Goal: Task Accomplishment & Management: Manage account settings

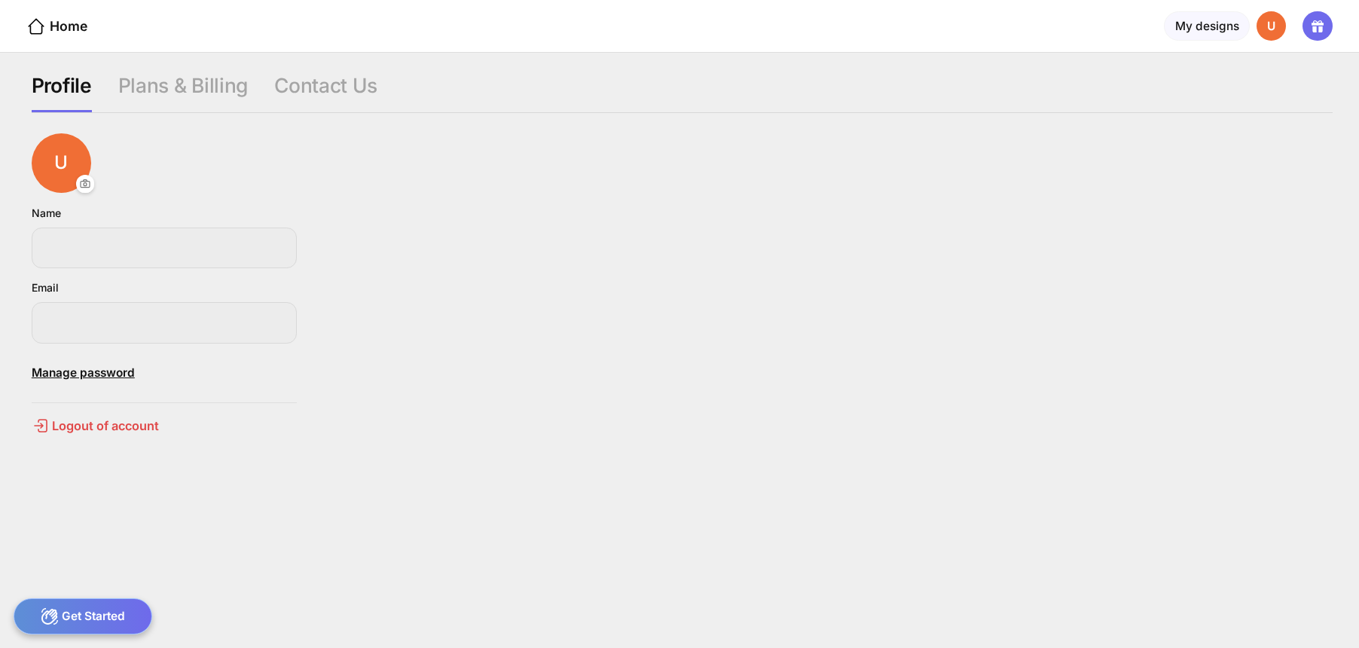
click at [1279, 26] on div "U" at bounding box center [1272, 26] width 30 height 30
type input "**********"
click at [1268, 28] on div "K" at bounding box center [1272, 26] width 30 height 30
click at [1275, 34] on div "K" at bounding box center [1272, 26] width 30 height 30
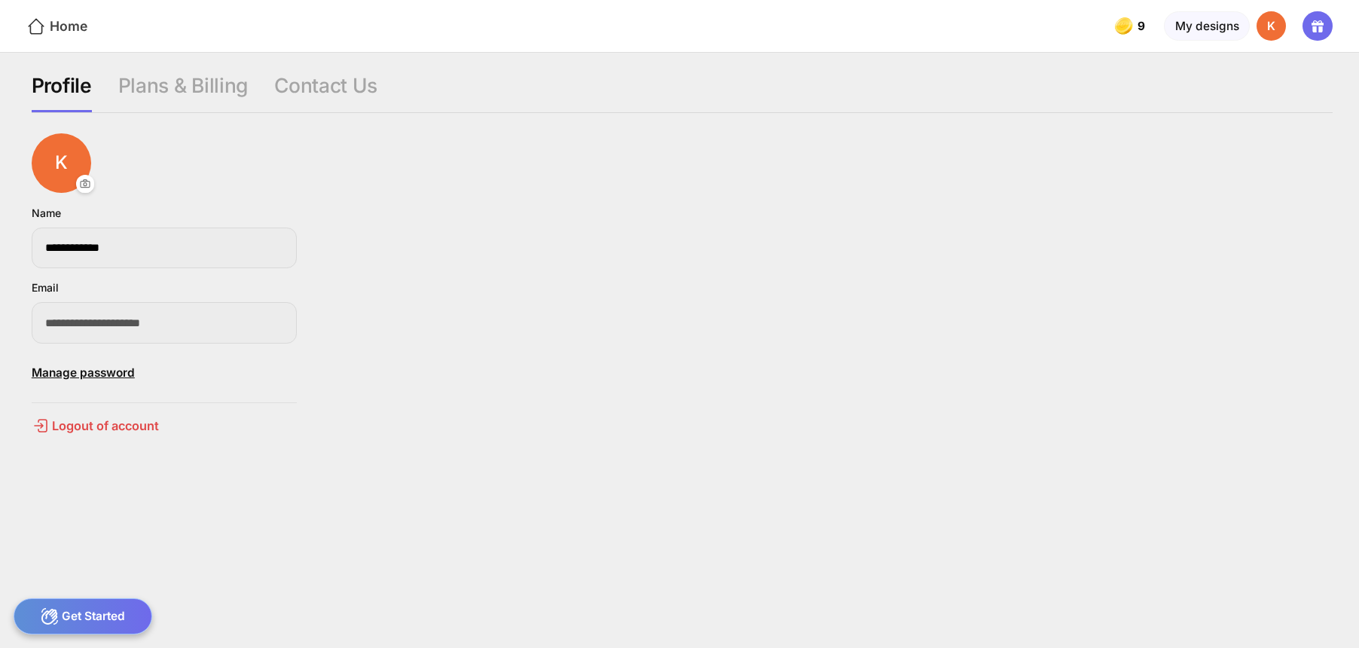
click at [41, 23] on icon at bounding box center [37, 26] width 16 height 16
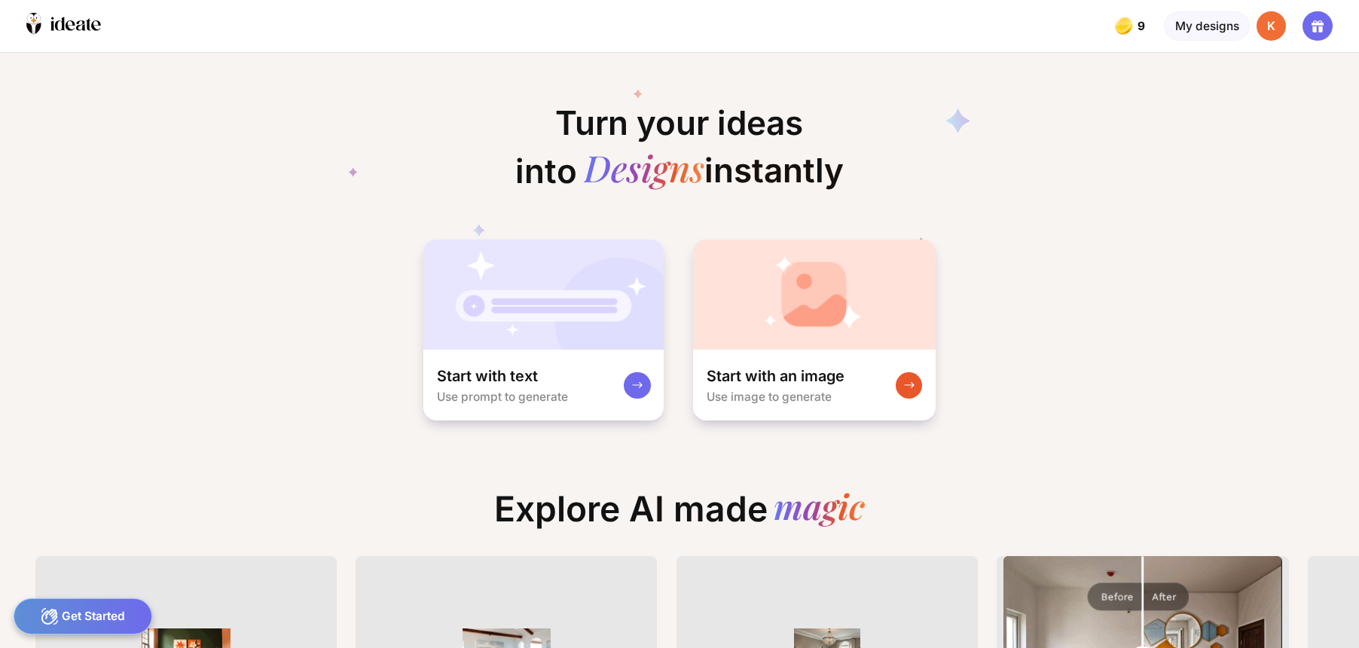
click at [1277, 26] on div "K" at bounding box center [1272, 26] width 30 height 30
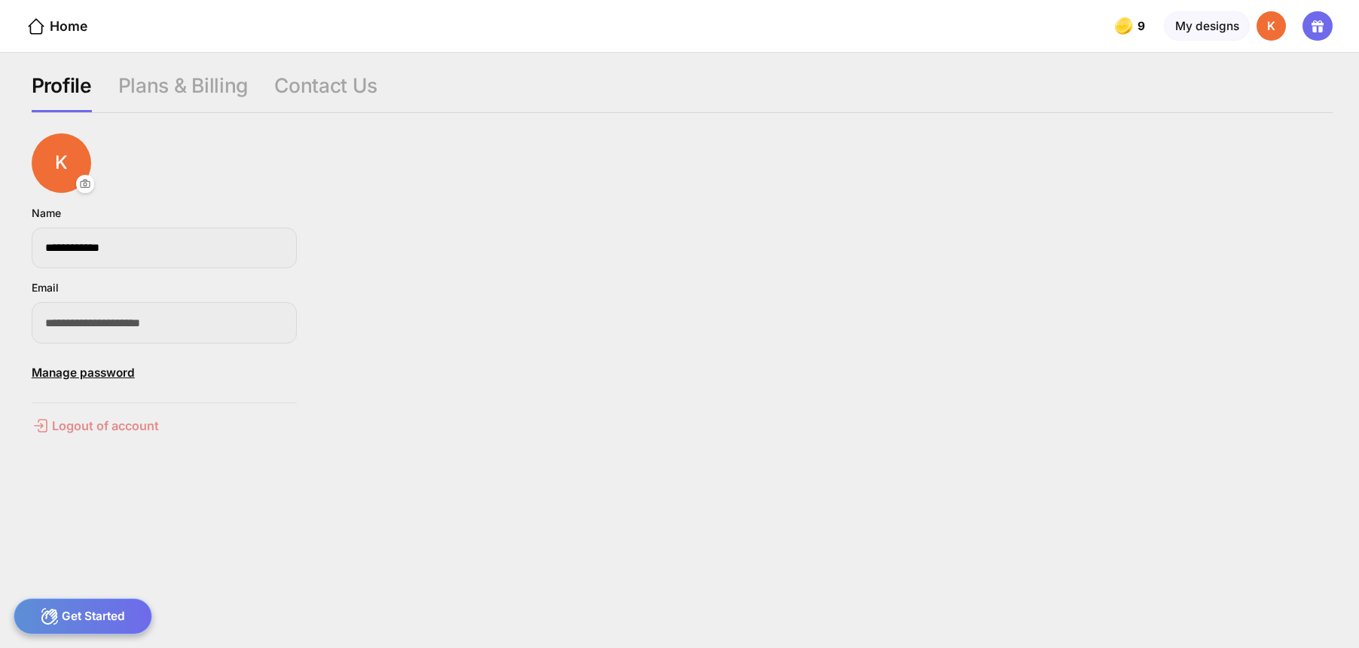
click at [89, 429] on div "Logout of account" at bounding box center [164, 426] width 265 height 18
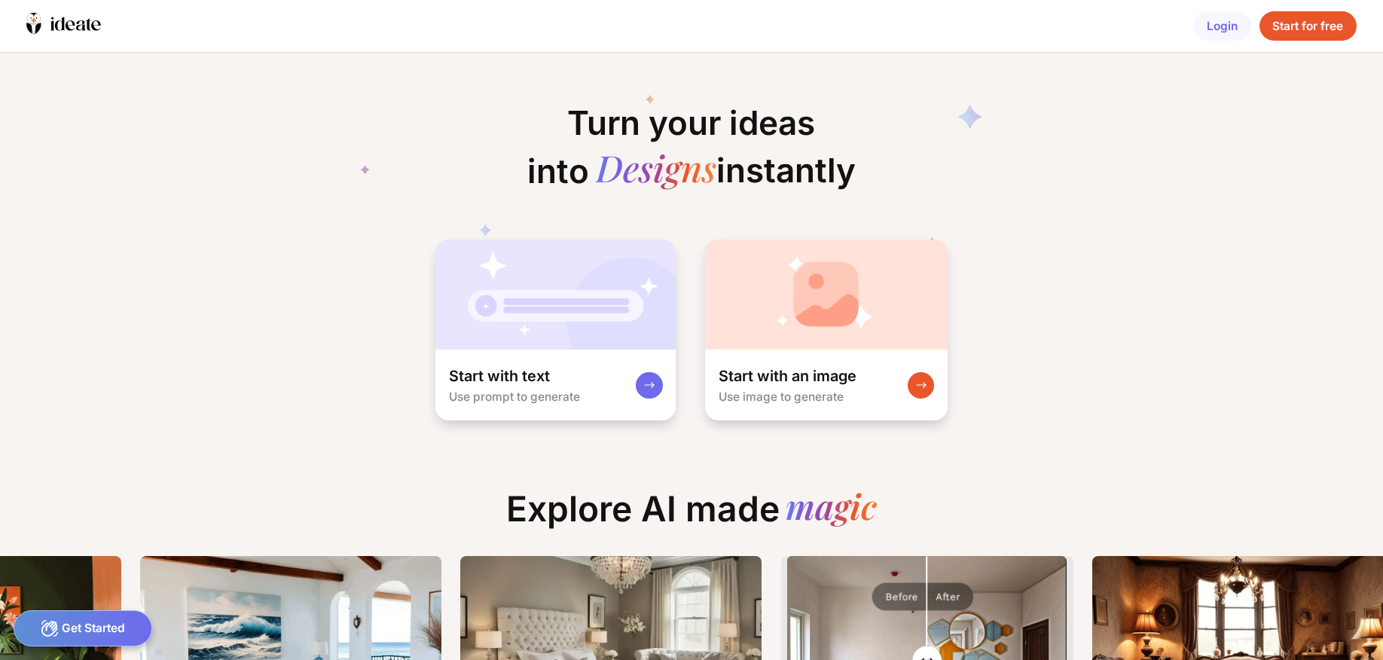
scroll to position [0, 236]
